Goal: Task Accomplishment & Management: Use online tool/utility

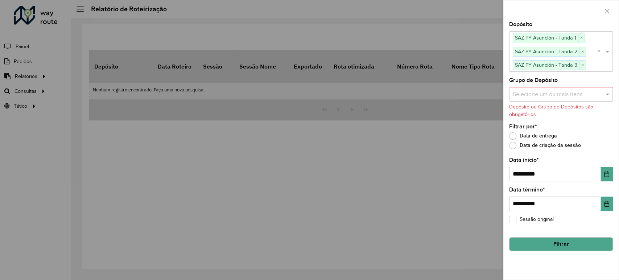
click at [550, 246] on button "Filtrar" at bounding box center [561, 244] width 104 height 14
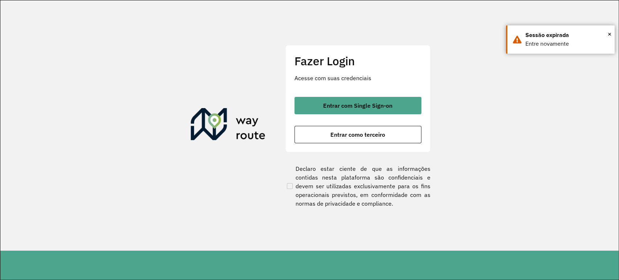
click at [356, 144] on div "Fazer Login Acesse com suas credenciais Entrar com Single Sign-on Entrar como t…" at bounding box center [357, 98] width 145 height 107
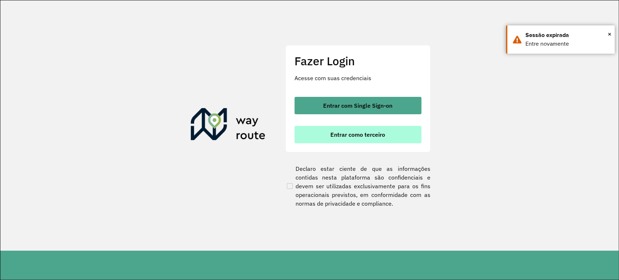
click at [356, 140] on button "Entrar como terceiro" at bounding box center [357, 134] width 127 height 17
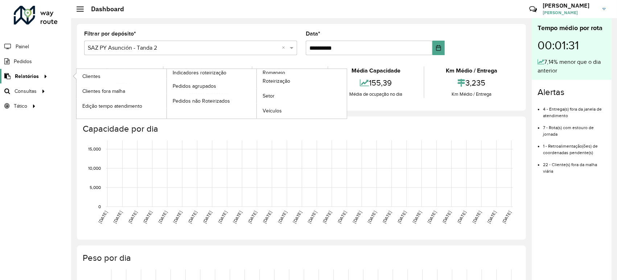
click at [32, 75] on span "Relatórios" at bounding box center [27, 77] width 24 height 8
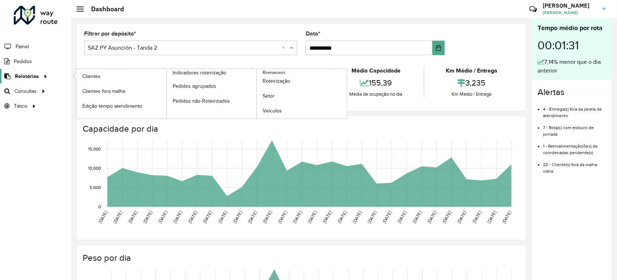
click at [43, 77] on icon at bounding box center [44, 75] width 6 height 11
click at [280, 83] on span "Roteirização" at bounding box center [277, 81] width 29 height 8
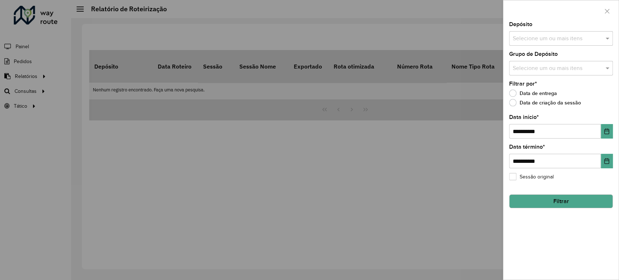
click at [539, 35] on input "text" at bounding box center [557, 38] width 93 height 9
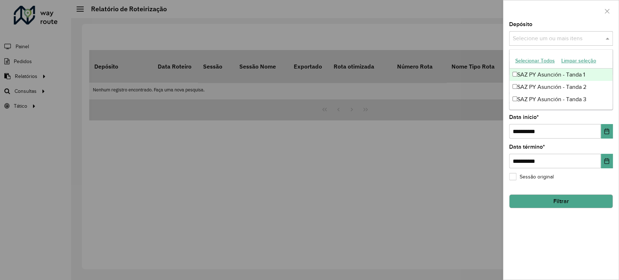
click at [531, 71] on div "SAZ PY Asunción - Tanda 1" at bounding box center [560, 75] width 103 height 12
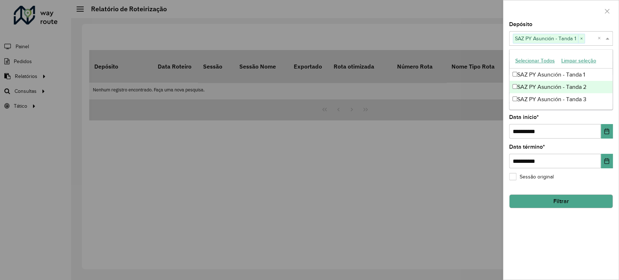
drag, startPoint x: 531, startPoint y: 87, endPoint x: 533, endPoint y: 101, distance: 13.9
click at [531, 88] on div "SAZ PY Asunción - Tanda 2" at bounding box center [560, 87] width 103 height 12
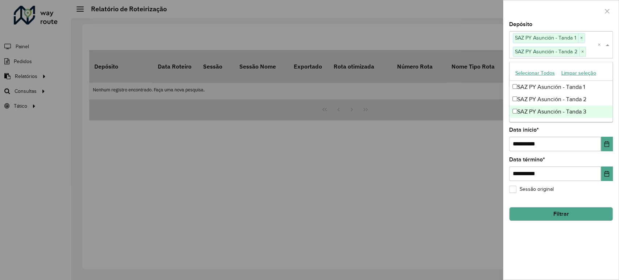
click at [533, 113] on div "SAZ PY Asunción - Tanda 3" at bounding box center [560, 112] width 103 height 12
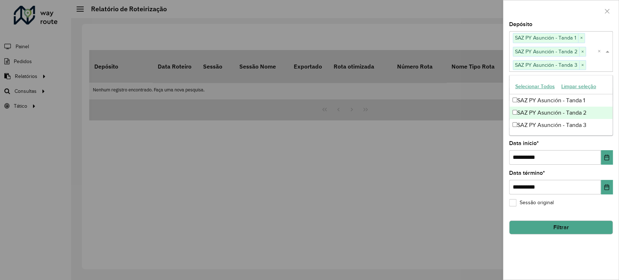
click at [540, 24] on div "Depósito Selecione um ou mais itens SAZ PY Asunción - Tanda 1 × SAZ PY Asunción…" at bounding box center [561, 47] width 104 height 50
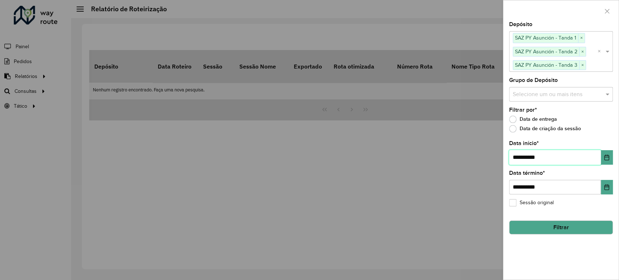
click at [517, 153] on input "**********" at bounding box center [555, 157] width 92 height 15
click at [519, 154] on input "**********" at bounding box center [555, 157] width 92 height 15
type input "**********"
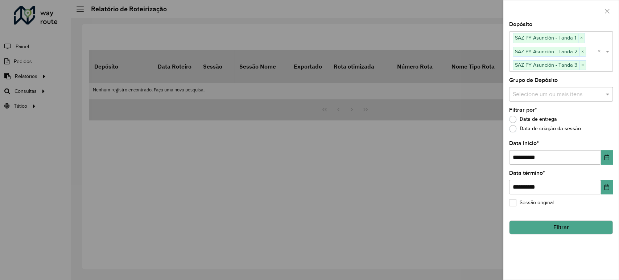
click at [548, 226] on button "Filtrar" at bounding box center [561, 227] width 104 height 14
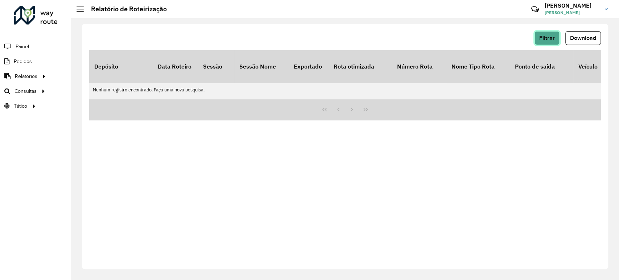
click at [549, 37] on span "Filtrar" at bounding box center [547, 38] width 16 height 6
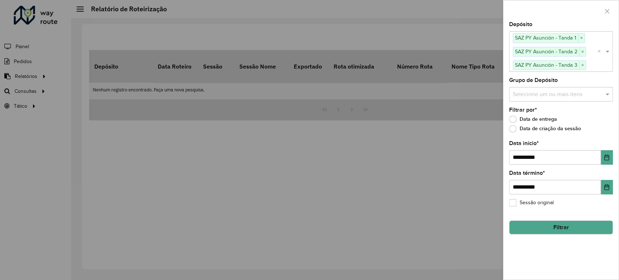
click at [569, 228] on button "Filtrar" at bounding box center [561, 227] width 104 height 14
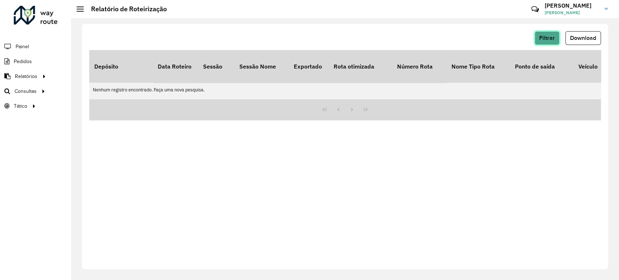
click at [550, 36] on span "Filtrar" at bounding box center [547, 38] width 16 height 6
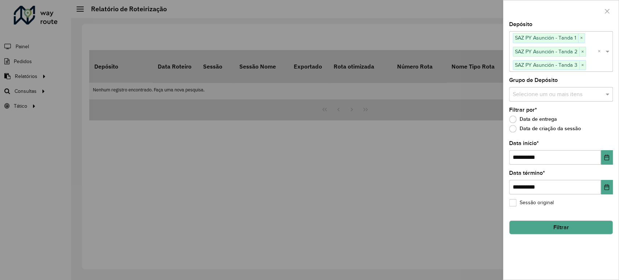
click at [554, 220] on button "Filtrar" at bounding box center [561, 227] width 104 height 14
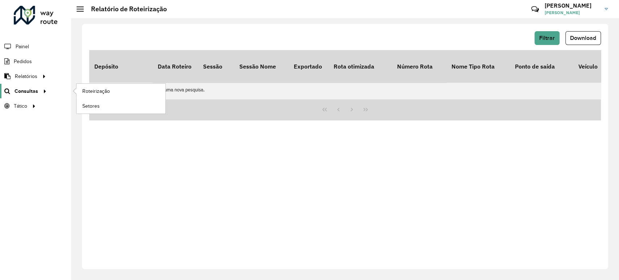
click at [18, 96] on link "Consultas" at bounding box center [24, 91] width 49 height 15
click at [87, 91] on span "Roteirização" at bounding box center [96, 91] width 29 height 8
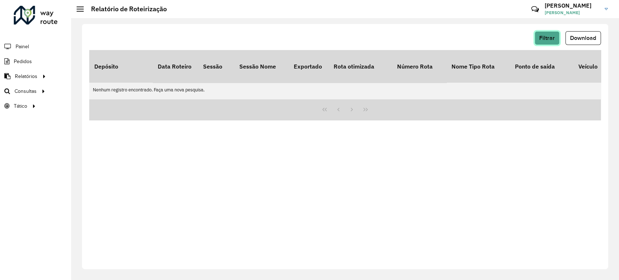
click at [559, 34] on button "Filtrar" at bounding box center [546, 38] width 25 height 14
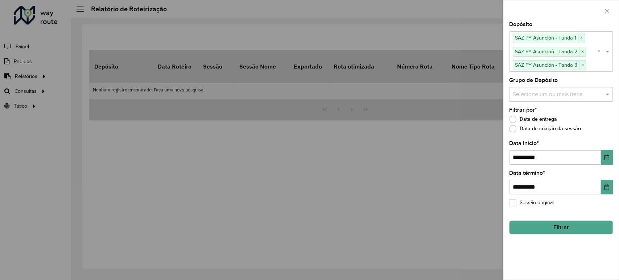
click at [557, 227] on button "Filtrar" at bounding box center [561, 227] width 104 height 14
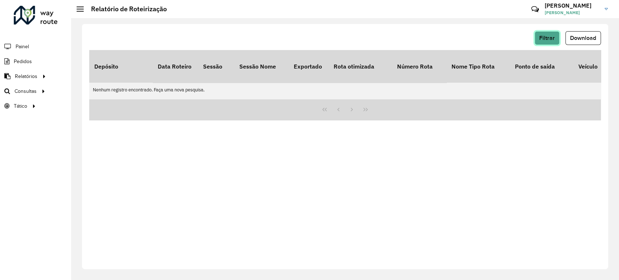
click at [545, 34] on button "Filtrar" at bounding box center [546, 38] width 25 height 14
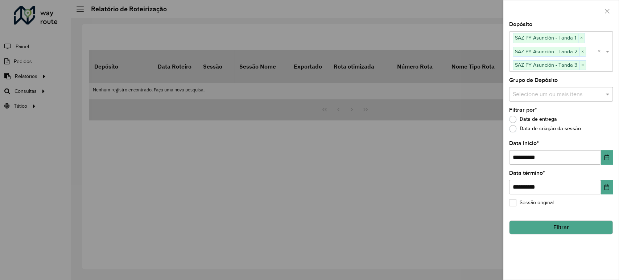
click at [551, 227] on button "Filtrar" at bounding box center [561, 227] width 104 height 14
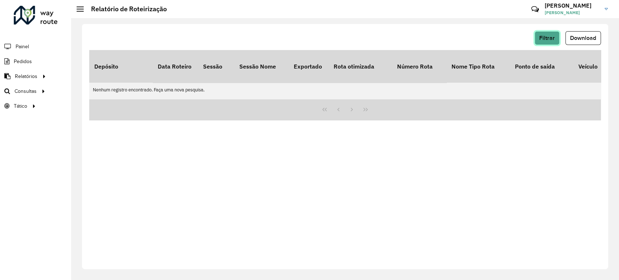
click at [546, 37] on span "Filtrar" at bounding box center [547, 38] width 16 height 6
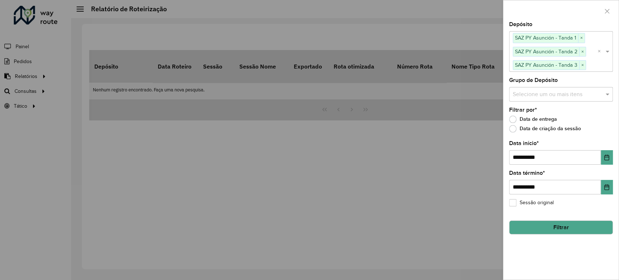
click at [561, 228] on button "Filtrar" at bounding box center [561, 227] width 104 height 14
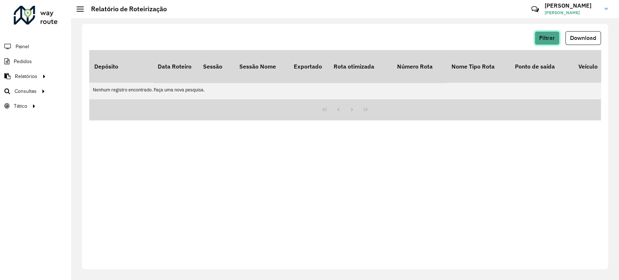
click at [536, 39] on button "Filtrar" at bounding box center [546, 38] width 25 height 14
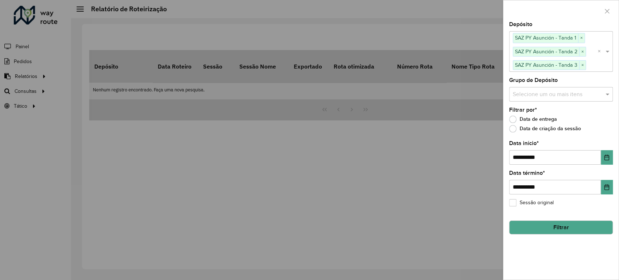
click at [562, 226] on button "Filtrar" at bounding box center [561, 227] width 104 height 14
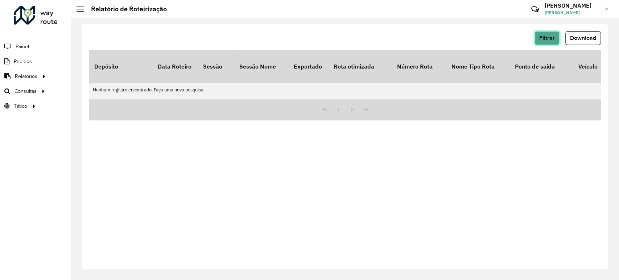
click at [542, 36] on span "Filtrar" at bounding box center [547, 38] width 16 height 6
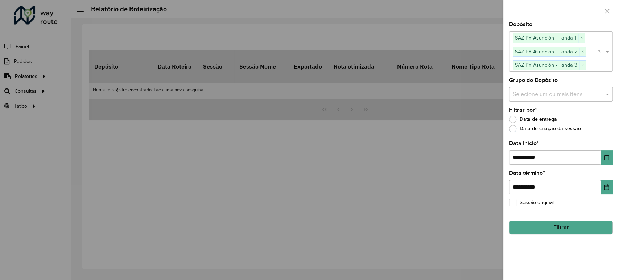
click at [560, 230] on button "Filtrar" at bounding box center [561, 227] width 104 height 14
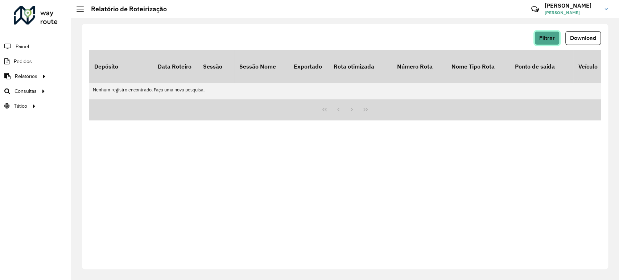
click at [555, 34] on button "Filtrar" at bounding box center [546, 38] width 25 height 14
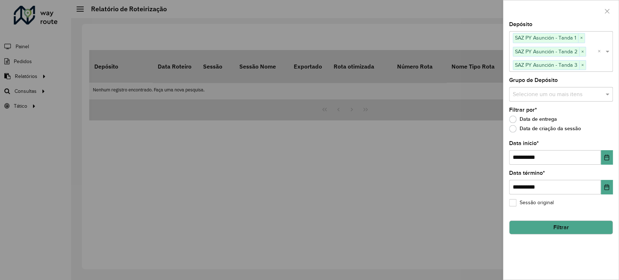
click at [557, 227] on button "Filtrar" at bounding box center [561, 227] width 104 height 14
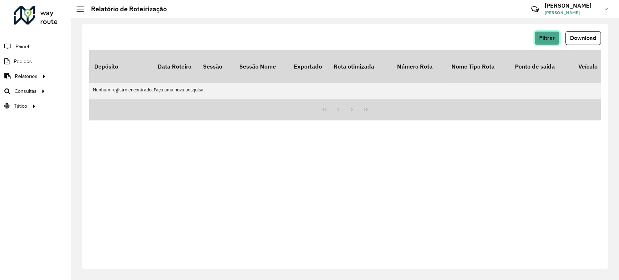
click at [545, 36] on span "Filtrar" at bounding box center [547, 38] width 16 height 6
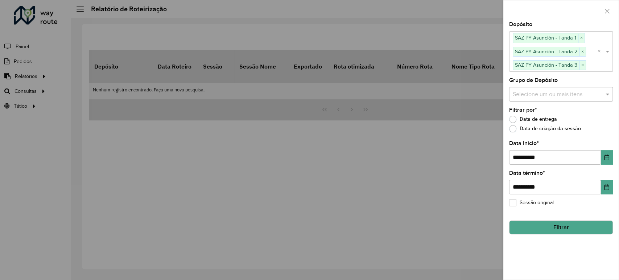
click at [531, 222] on button "Filtrar" at bounding box center [561, 227] width 104 height 14
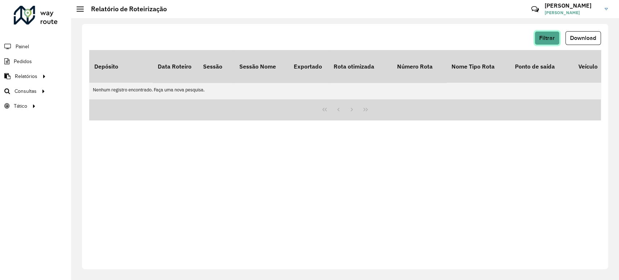
click at [550, 38] on span "Filtrar" at bounding box center [547, 38] width 16 height 6
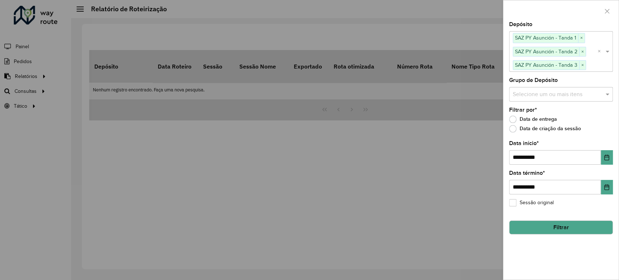
click at [554, 220] on hb-field-button "Filtrar" at bounding box center [561, 225] width 104 height 20
drag, startPoint x: 554, startPoint y: 231, endPoint x: 500, endPoint y: 278, distance: 70.9
click at [554, 231] on button "Filtrar" at bounding box center [561, 227] width 104 height 14
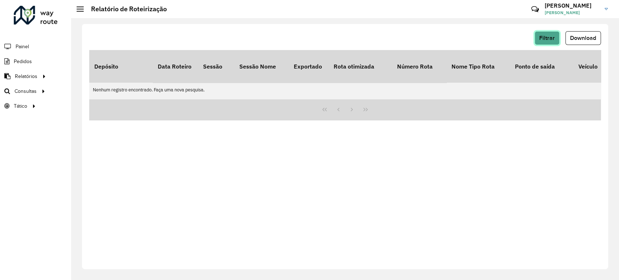
click at [543, 38] on span "Filtrar" at bounding box center [547, 38] width 16 height 6
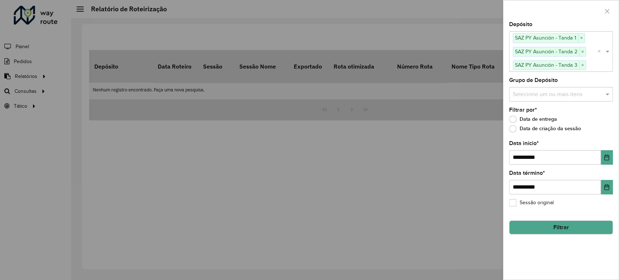
click at [558, 223] on button "Filtrar" at bounding box center [561, 227] width 104 height 14
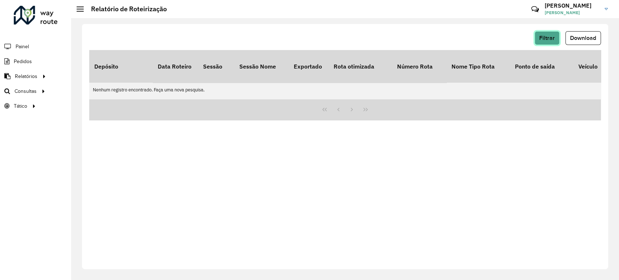
click at [540, 36] on span "Filtrar" at bounding box center [547, 38] width 16 height 6
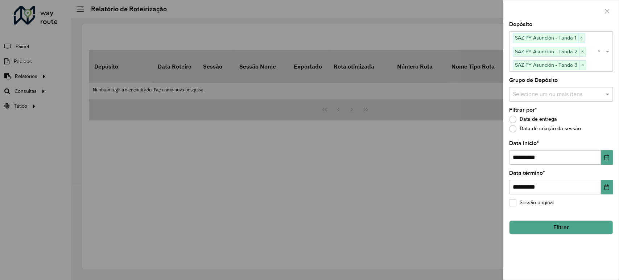
click at [232, 29] on div at bounding box center [309, 140] width 619 height 280
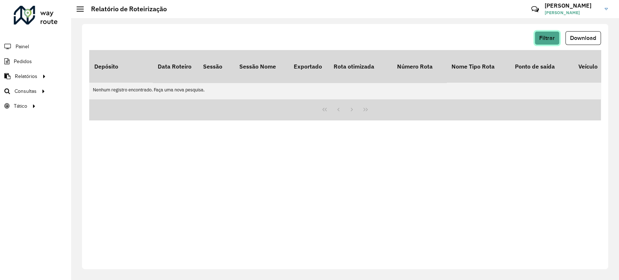
click at [547, 42] on button "Filtrar" at bounding box center [546, 38] width 25 height 14
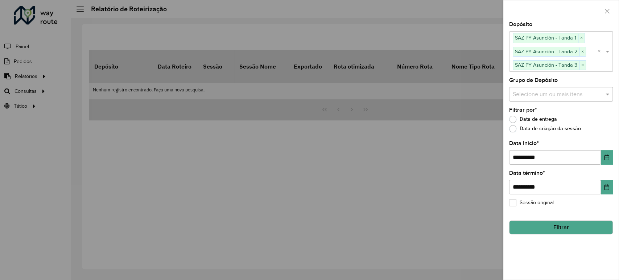
click at [606, 231] on button "Filtrar" at bounding box center [561, 227] width 104 height 14
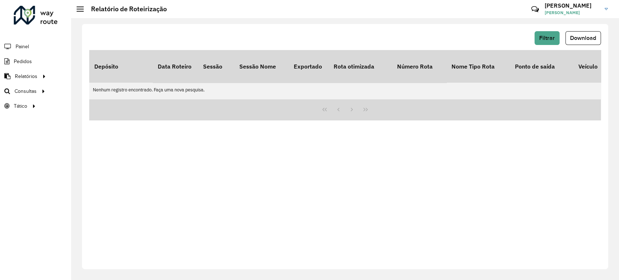
click at [559, 31] on div "Filtrar Download Depósito Data Roteiro Sessão Sessão Nome Exportado Rota otimiz…" at bounding box center [345, 146] width 526 height 245
click at [556, 34] on button "Filtrar" at bounding box center [546, 38] width 25 height 14
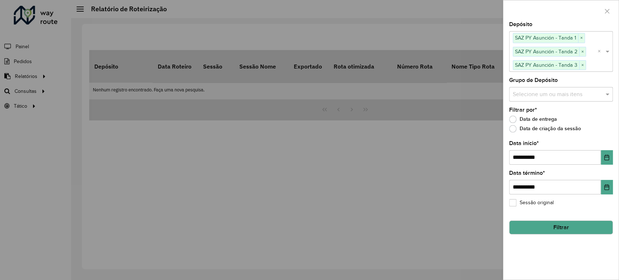
click at [580, 224] on button "Filtrar" at bounding box center [561, 227] width 104 height 14
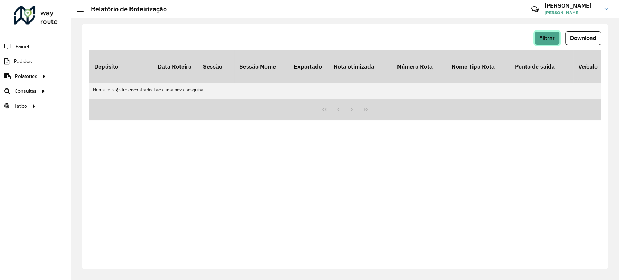
click at [544, 37] on span "Filtrar" at bounding box center [547, 38] width 16 height 6
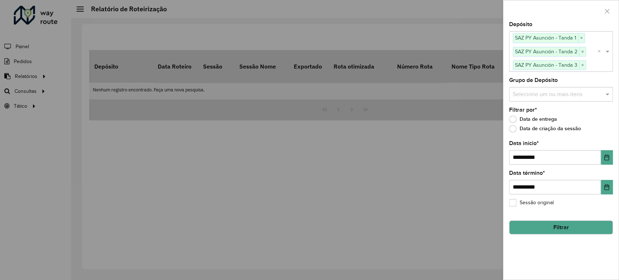
click at [556, 225] on button "Filtrar" at bounding box center [561, 227] width 104 height 14
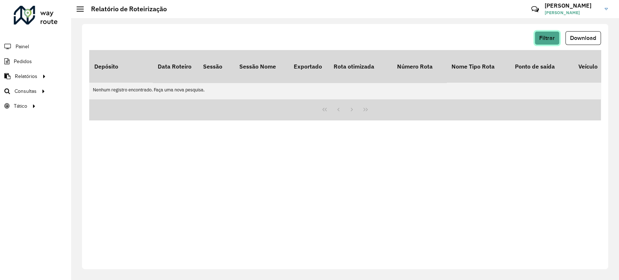
click at [542, 34] on button "Filtrar" at bounding box center [546, 38] width 25 height 14
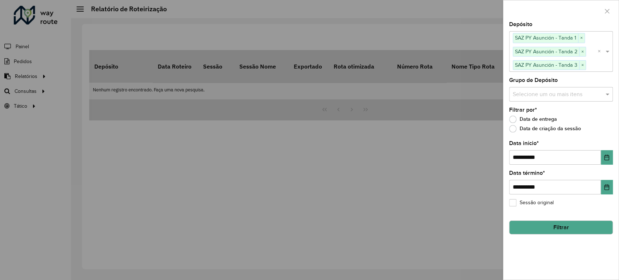
click at [528, 223] on button "Filtrar" at bounding box center [561, 227] width 104 height 14
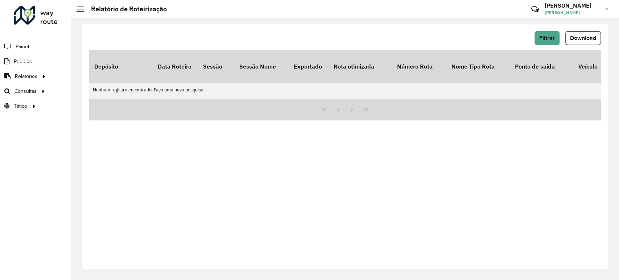
click at [534, 43] on div "Filtrar Download" at bounding box center [345, 38] width 512 height 14
click at [538, 40] on button "Filtrar" at bounding box center [546, 38] width 25 height 14
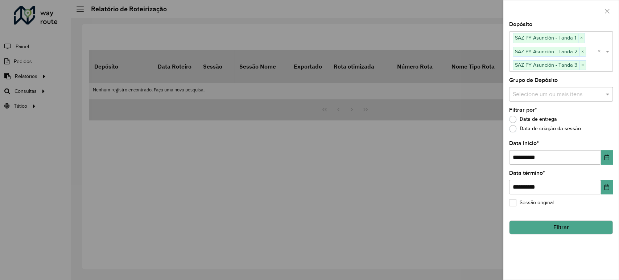
click at [517, 224] on button "Filtrar" at bounding box center [561, 227] width 104 height 14
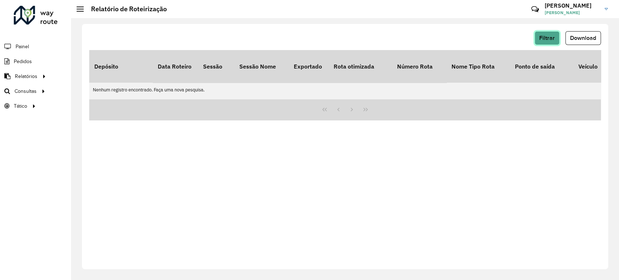
click at [542, 40] on span "Filtrar" at bounding box center [547, 38] width 16 height 6
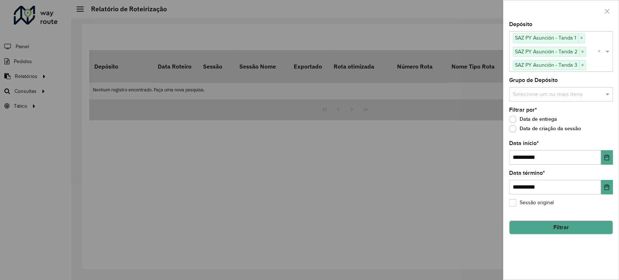
click at [565, 225] on button "Filtrar" at bounding box center [561, 227] width 104 height 14
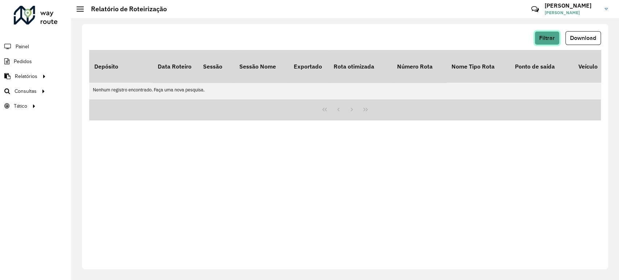
click at [556, 40] on button "Filtrar" at bounding box center [546, 38] width 25 height 14
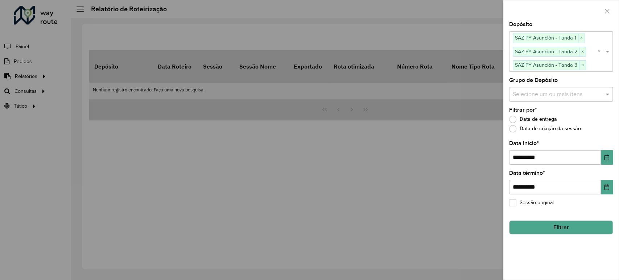
click at [557, 228] on button "Filtrar" at bounding box center [561, 227] width 104 height 14
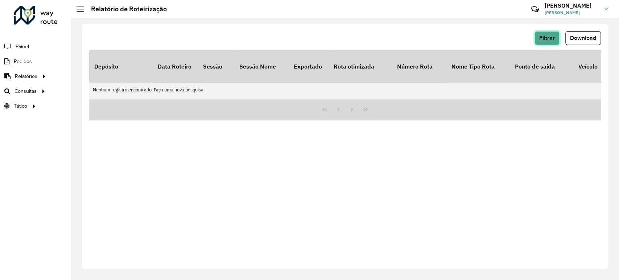
click at [548, 36] on span "Filtrar" at bounding box center [547, 38] width 16 height 6
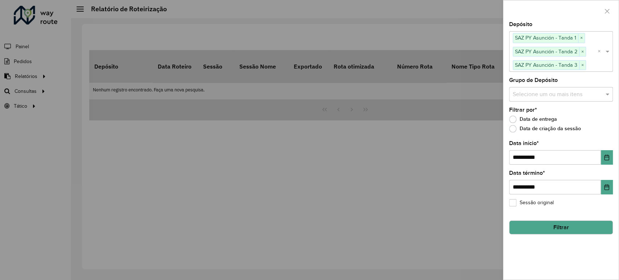
click at [569, 234] on div "**********" at bounding box center [560, 151] width 115 height 258
click at [556, 226] on button "Filtrar" at bounding box center [561, 227] width 104 height 14
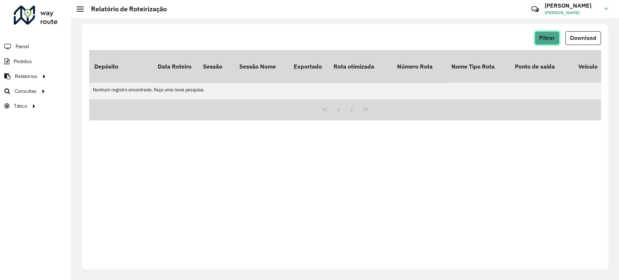
click at [546, 33] on button "Filtrar" at bounding box center [546, 38] width 25 height 14
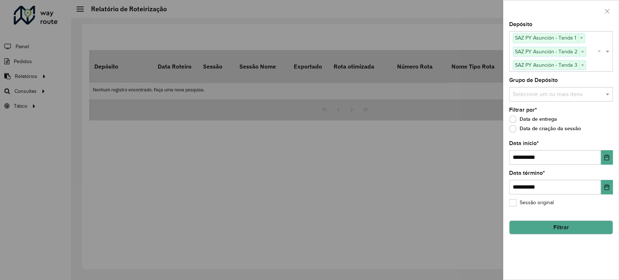
click at [559, 227] on button "Filtrar" at bounding box center [561, 227] width 104 height 14
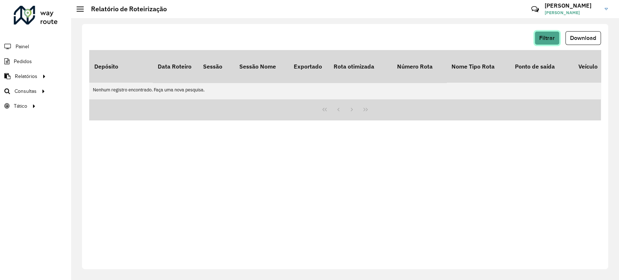
click at [554, 33] on button "Filtrar" at bounding box center [546, 38] width 25 height 14
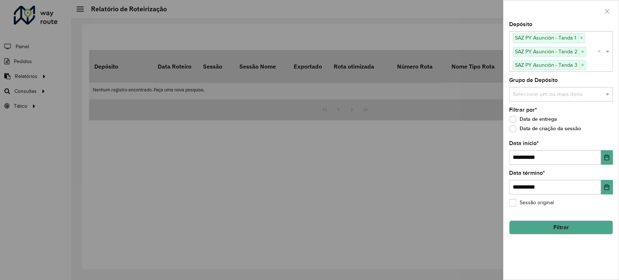
click at [566, 230] on button "Filtrar" at bounding box center [561, 227] width 104 height 14
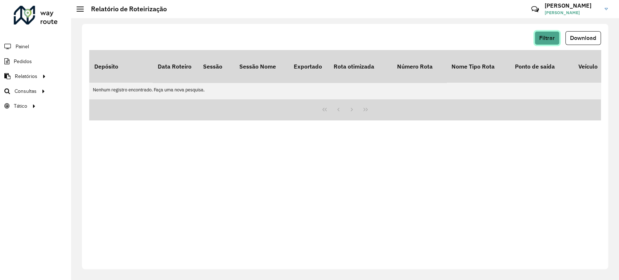
click at [548, 40] on span "Filtrar" at bounding box center [547, 38] width 16 height 6
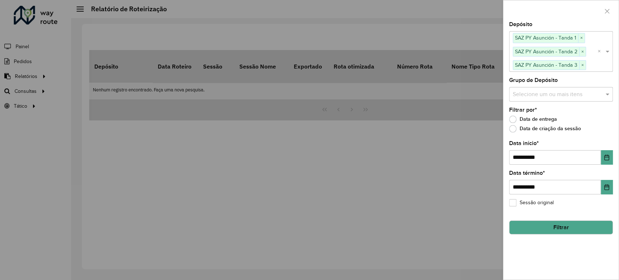
click at [542, 228] on button "Filtrar" at bounding box center [561, 227] width 104 height 14
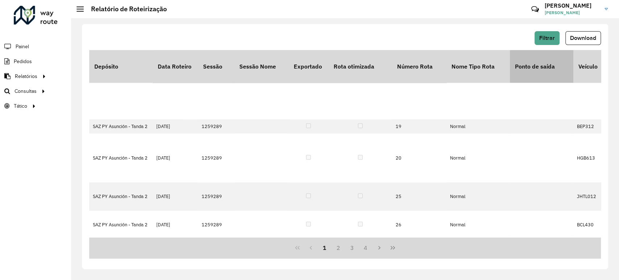
scroll to position [443, 0]
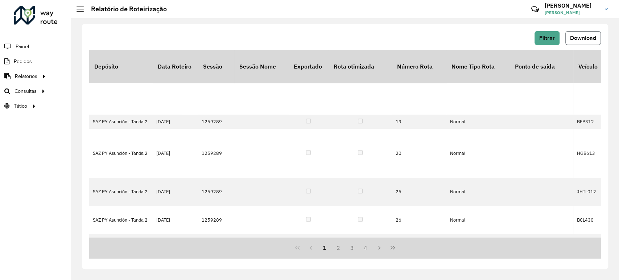
click at [591, 33] on button "Download" at bounding box center [583, 38] width 36 height 14
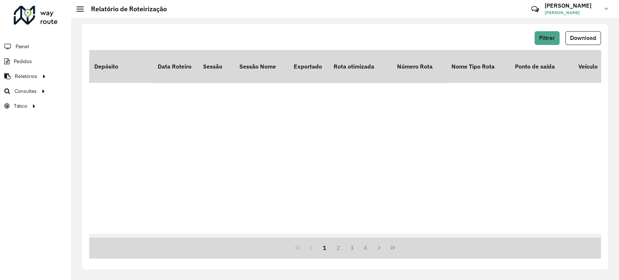
scroll to position [282, 0]
click at [546, 40] on span "Filtrar" at bounding box center [547, 38] width 16 height 6
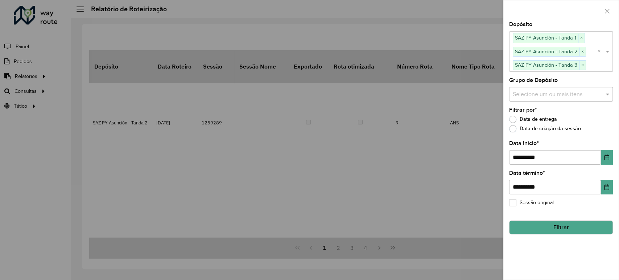
click at [436, 31] on div at bounding box center [309, 140] width 619 height 280
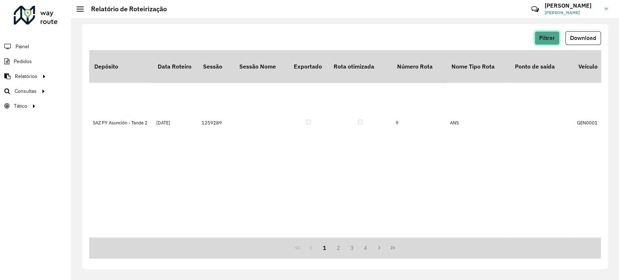
click at [551, 36] on span "Filtrar" at bounding box center [547, 38] width 16 height 6
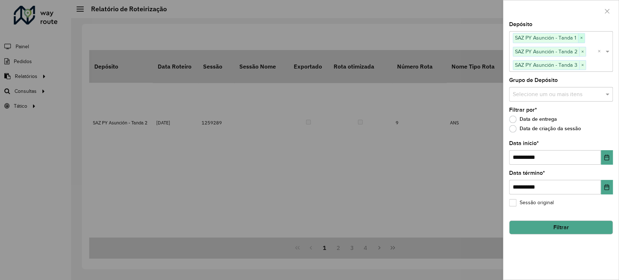
click at [583, 37] on span "×" at bounding box center [581, 38] width 7 height 9
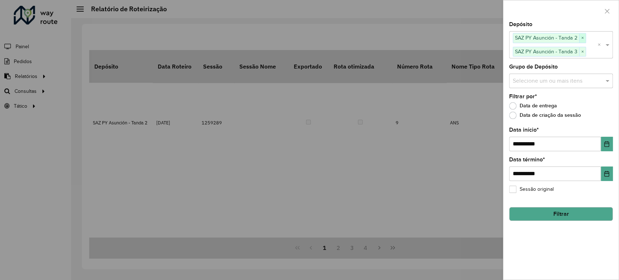
click at [583, 37] on span "×" at bounding box center [582, 38] width 7 height 9
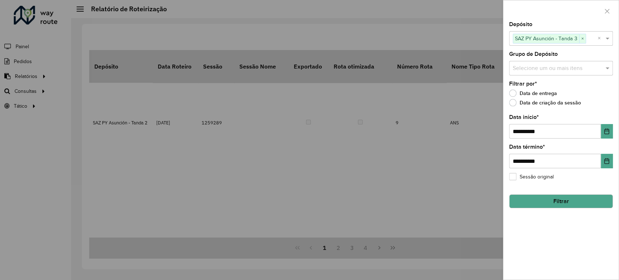
click at [562, 196] on button "Filtrar" at bounding box center [561, 201] width 104 height 14
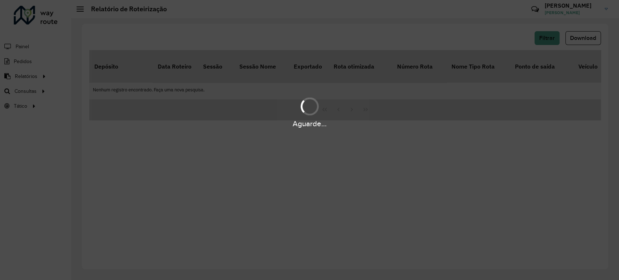
scroll to position [0, 0]
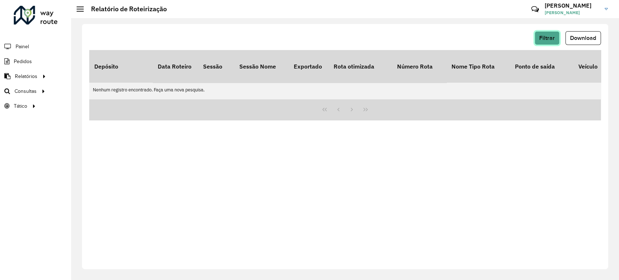
click at [552, 36] on span "Filtrar" at bounding box center [547, 38] width 16 height 6
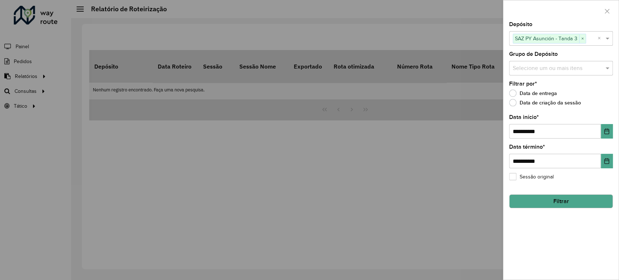
click at [586, 206] on button "Filtrar" at bounding box center [561, 201] width 104 height 14
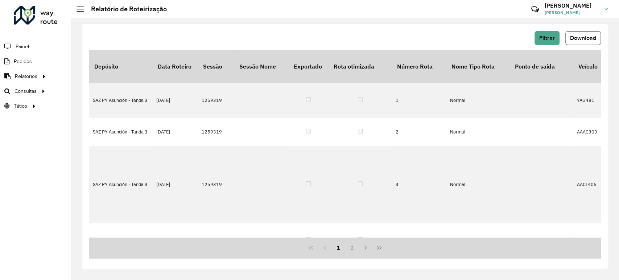
click at [579, 39] on span "Download" at bounding box center [583, 38] width 26 height 6
click at [551, 37] on span "Filtrar" at bounding box center [547, 38] width 16 height 6
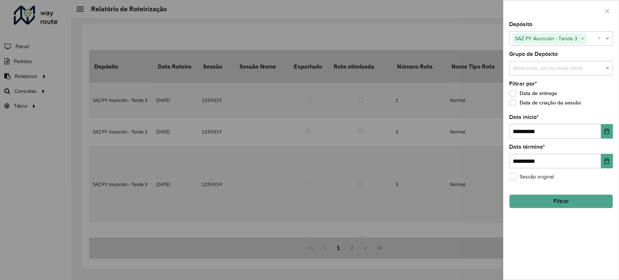
click at [401, 29] on div at bounding box center [309, 140] width 619 height 280
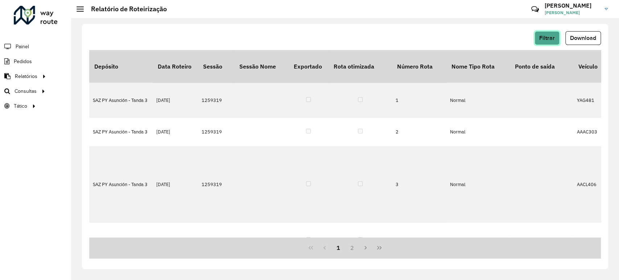
click at [542, 42] on button "Filtrar" at bounding box center [546, 38] width 25 height 14
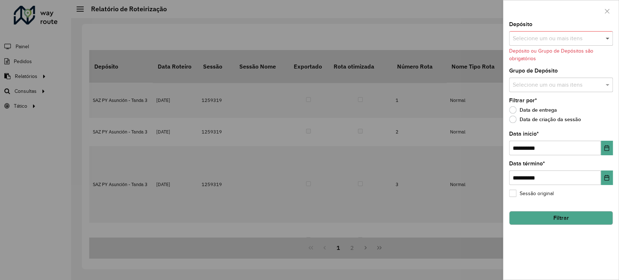
click at [609, 37] on span at bounding box center [608, 38] width 9 height 9
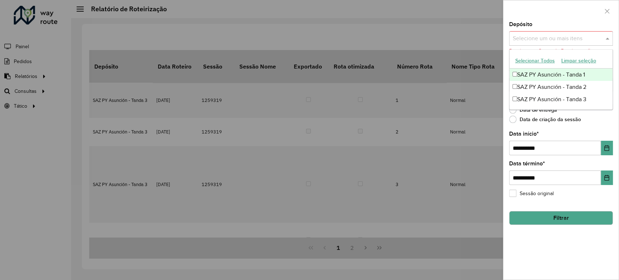
click at [546, 75] on div "SAZ PY Asunción - Tanda 1" at bounding box center [560, 75] width 103 height 12
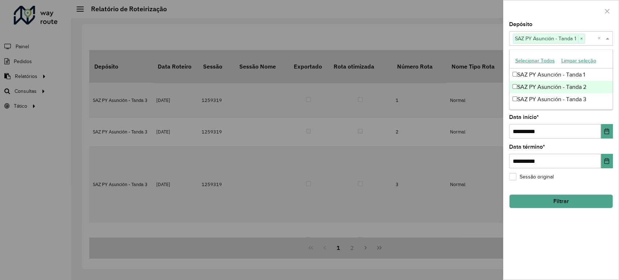
click at [546, 83] on div "SAZ PY Asunción - Tanda 2" at bounding box center [560, 87] width 103 height 12
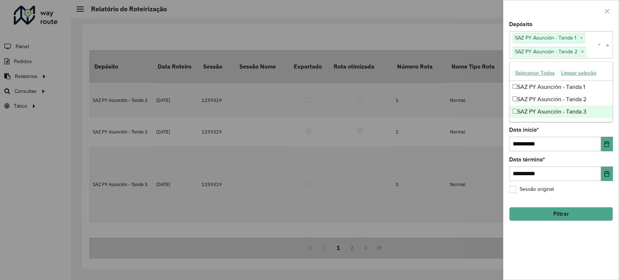
click at [543, 108] on div "SAZ PY Asunción - Tanda 3" at bounding box center [560, 112] width 103 height 12
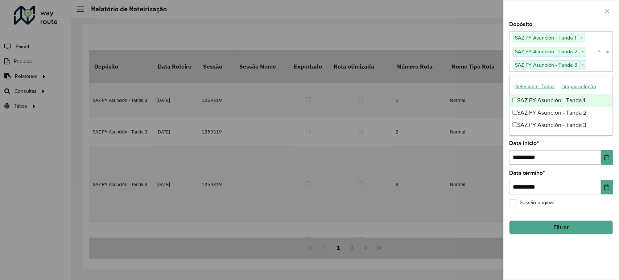
click at [569, 23] on div "Depósito Selecione um ou mais itens SAZ PY Asunción - Tanda 1 × SAZ PY Asunción…" at bounding box center [561, 47] width 104 height 50
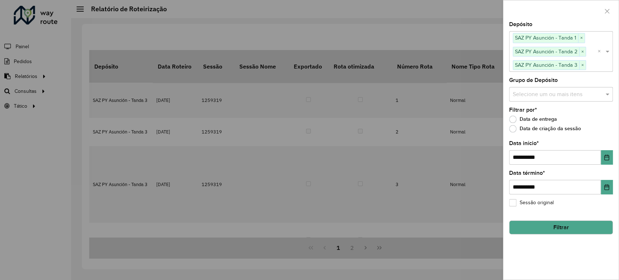
click at [553, 225] on button "Filtrar" at bounding box center [561, 227] width 104 height 14
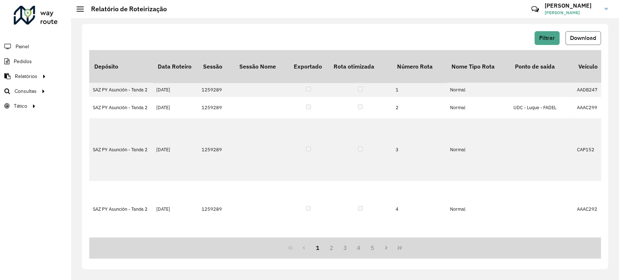
click at [583, 38] on span "Download" at bounding box center [583, 38] width 26 height 6
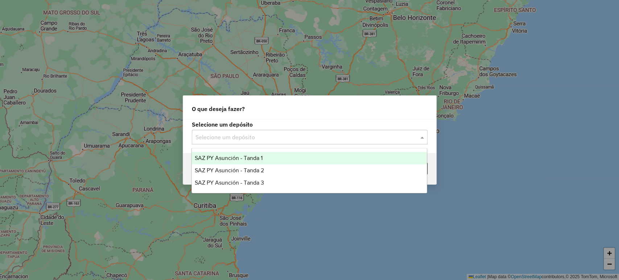
click at [254, 134] on input "text" at bounding box center [302, 137] width 214 height 9
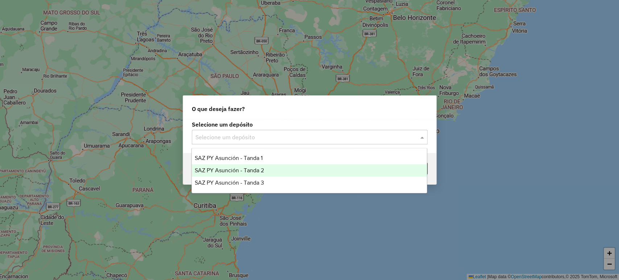
click at [242, 172] on span "SAZ PY Asunción - Tanda 2" at bounding box center [229, 170] width 69 height 6
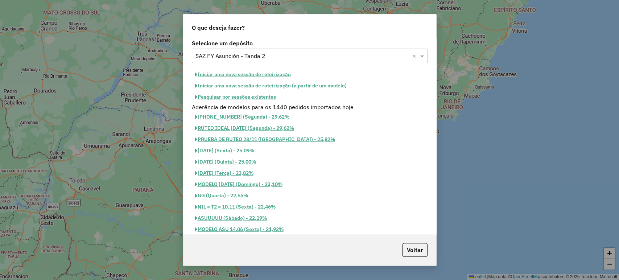
click at [243, 97] on button "Pesquisar por sessões existentes" at bounding box center [235, 96] width 87 height 11
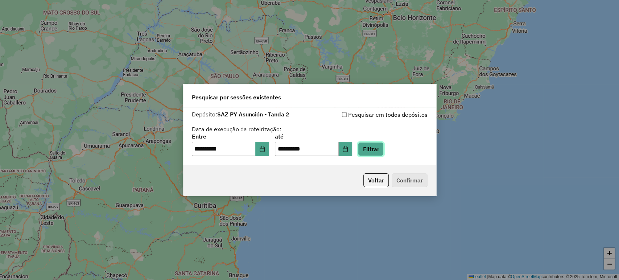
click at [384, 150] on button "Filtrar" at bounding box center [371, 149] width 26 height 14
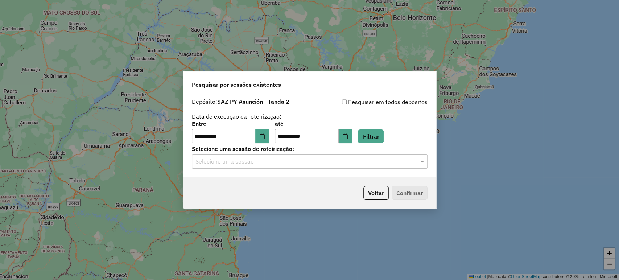
click at [270, 163] on input "text" at bounding box center [302, 161] width 214 height 9
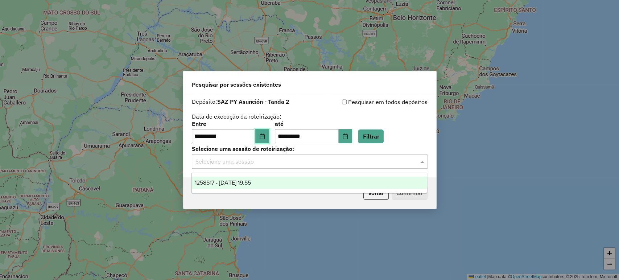
click at [269, 135] on button "Choose Date" at bounding box center [262, 136] width 14 height 15
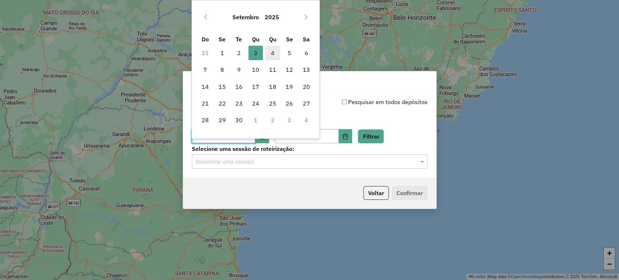
click at [269, 51] on span "4" at bounding box center [272, 53] width 15 height 15
type input "**********"
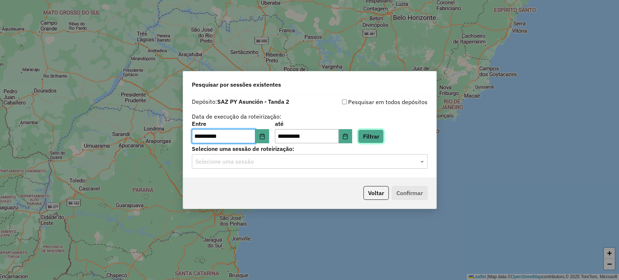
click at [379, 141] on button "Filtrar" at bounding box center [371, 136] width 26 height 14
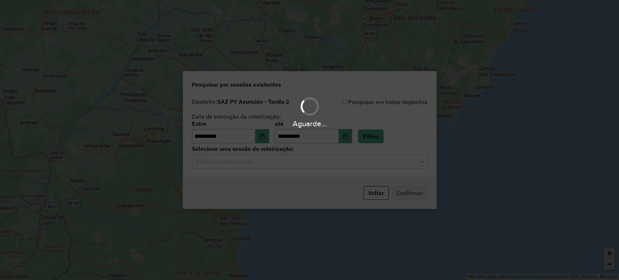
click at [235, 160] on hb-app "**********" at bounding box center [309, 140] width 619 height 280
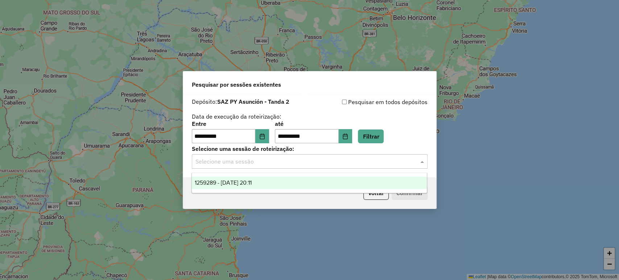
drag, startPoint x: 235, startPoint y: 160, endPoint x: 240, endPoint y: 167, distance: 8.5
click at [235, 160] on input "text" at bounding box center [302, 161] width 214 height 9
click at [235, 185] on span "1259289 - 04/09/2025 20:11" at bounding box center [223, 182] width 57 height 6
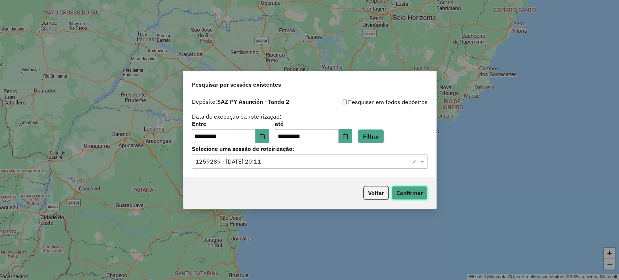
click at [402, 191] on button "Confirmar" at bounding box center [410, 193] width 36 height 14
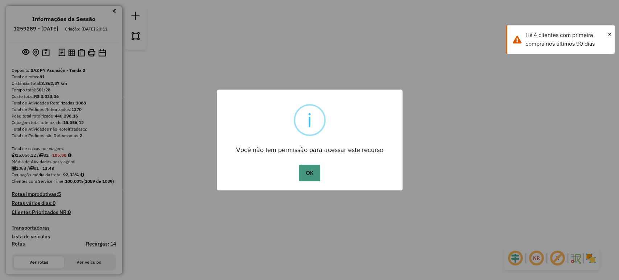
click at [313, 175] on button "OK" at bounding box center [309, 173] width 21 height 17
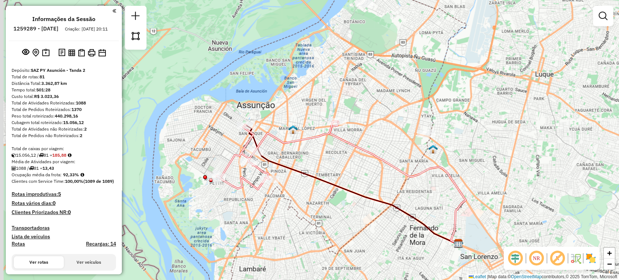
drag, startPoint x: 282, startPoint y: 211, endPoint x: 296, endPoint y: 208, distance: 14.9
click at [296, 208] on div "Janela de atendimento Grade de atendimento Capacidade Transportadoras Veículos …" at bounding box center [309, 140] width 619 height 280
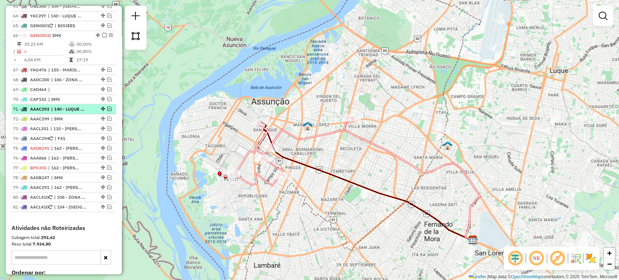
scroll to position [859, 0]
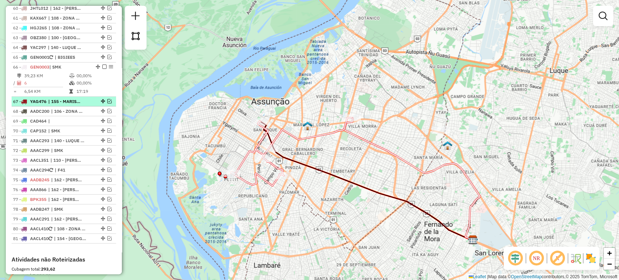
click at [55, 106] on li "67 - YAG476 | 155 - MARISCAL ESPAÑA , 220 - Shopping del Sol" at bounding box center [64, 101] width 104 height 10
select select "**********"
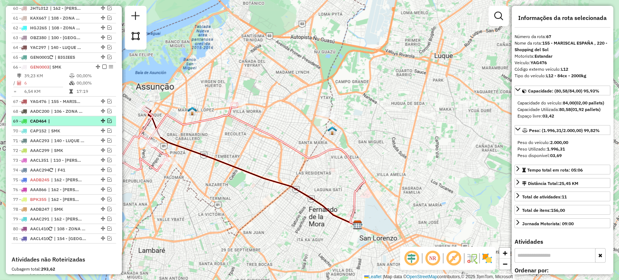
click at [55, 126] on li "69 - CAD464 |" at bounding box center [64, 121] width 104 height 10
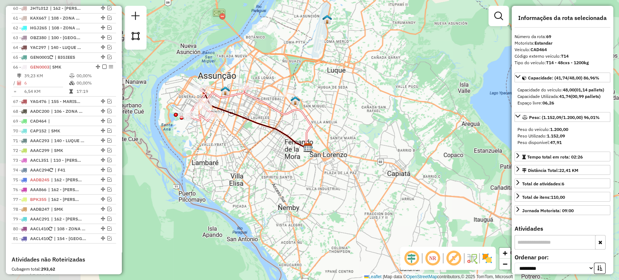
drag, startPoint x: 165, startPoint y: 127, endPoint x: 296, endPoint y: 151, distance: 132.4
click at [296, 151] on div "Janela de atendimento Grade de atendimento Capacidade Transportadoras Veículos …" at bounding box center [309, 140] width 619 height 280
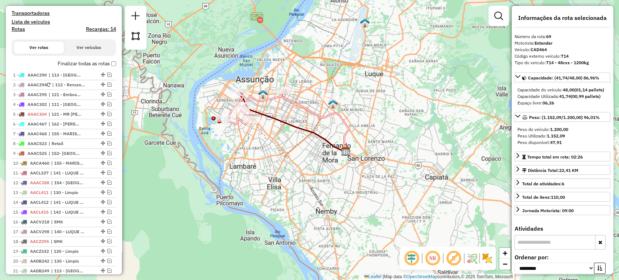
scroll to position [0, 0]
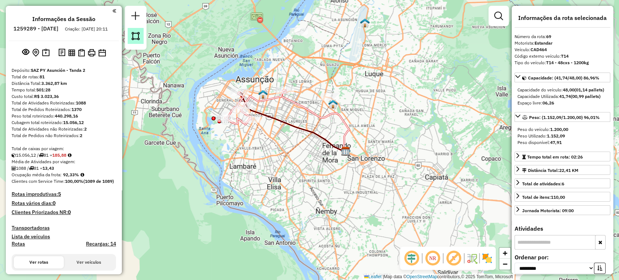
click at [133, 35] on img at bounding box center [136, 36] width 10 height 10
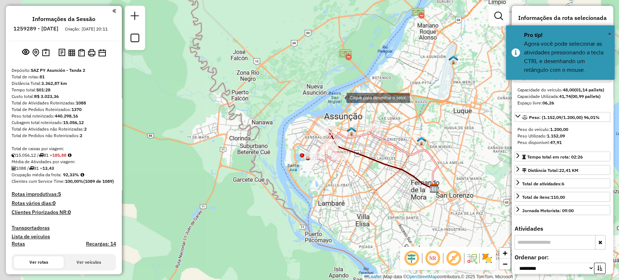
drag, startPoint x: 250, startPoint y: 60, endPoint x: 339, endPoint y: 88, distance: 92.7
click at [339, 91] on div at bounding box center [339, 97] width 15 height 15
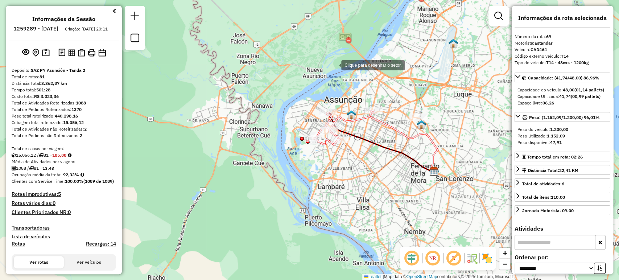
click at [334, 65] on div at bounding box center [334, 64] width 15 height 15
click at [311, 129] on div at bounding box center [311, 129] width 15 height 15
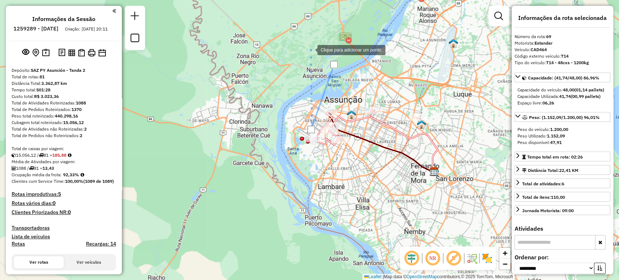
click at [310, 49] on div at bounding box center [310, 49] width 15 height 15
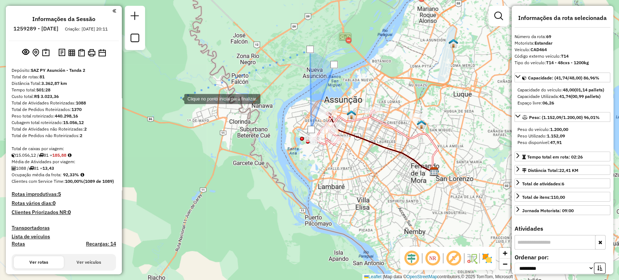
click at [177, 98] on div at bounding box center [177, 98] width 15 height 15
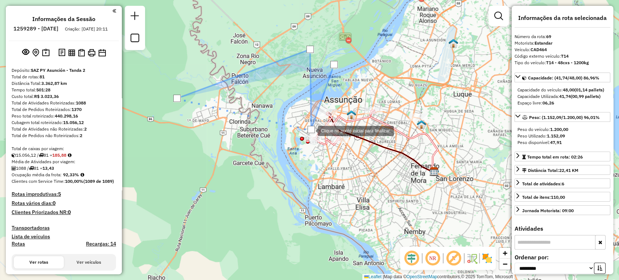
click at [310, 130] on div at bounding box center [310, 129] width 7 height 7
click at [315, 127] on div at bounding box center [314, 127] width 15 height 15
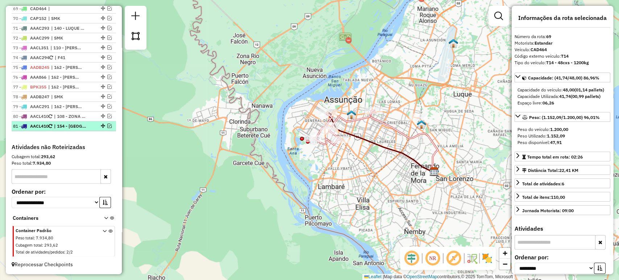
scroll to position [980, 0]
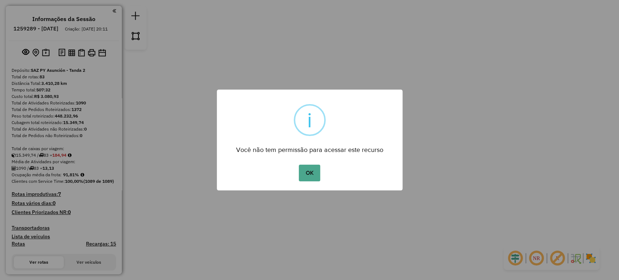
drag, startPoint x: 310, startPoint y: 173, endPoint x: 342, endPoint y: 196, distance: 39.7
click at [327, 201] on div "× i Você não tem permissão para acessar este recurso OK No Cancel" at bounding box center [309, 140] width 619 height 280
click at [315, 171] on button "OK" at bounding box center [309, 173] width 21 height 17
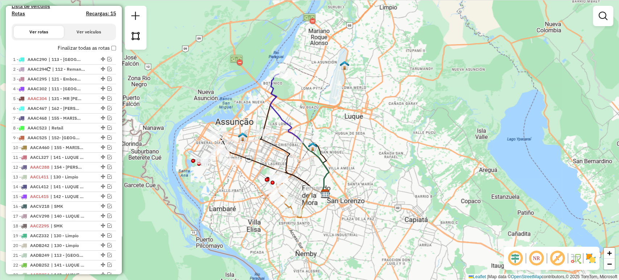
scroll to position [241, 0]
